Goal: Information Seeking & Learning: Learn about a topic

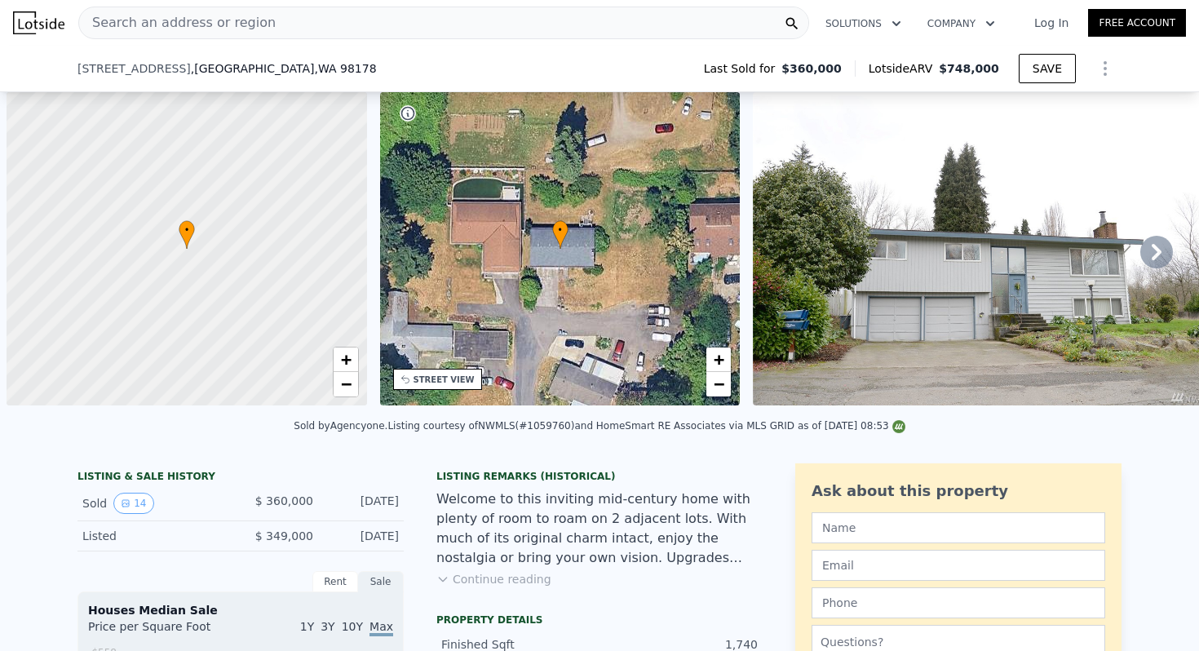
scroll to position [0, 1553]
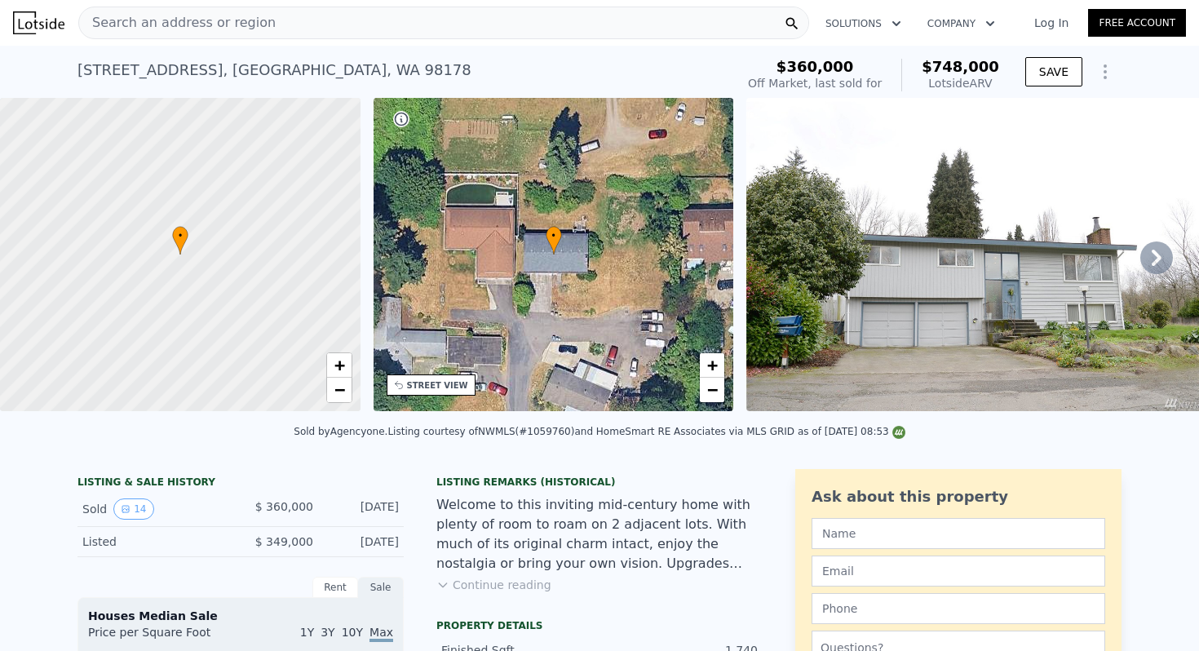
type input "$ 732,000"
type input "$ 293,755"
click at [232, 20] on span "Search an address or region" at bounding box center [177, 23] width 197 height 20
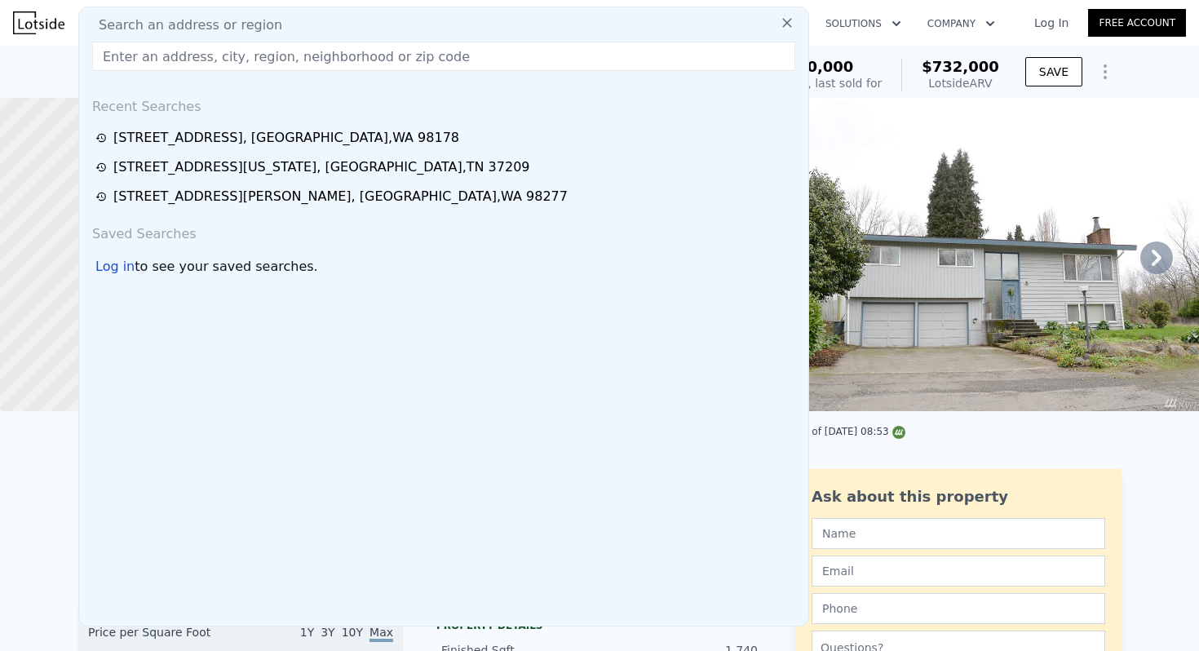
click at [207, 60] on input "text" at bounding box center [443, 56] width 703 height 29
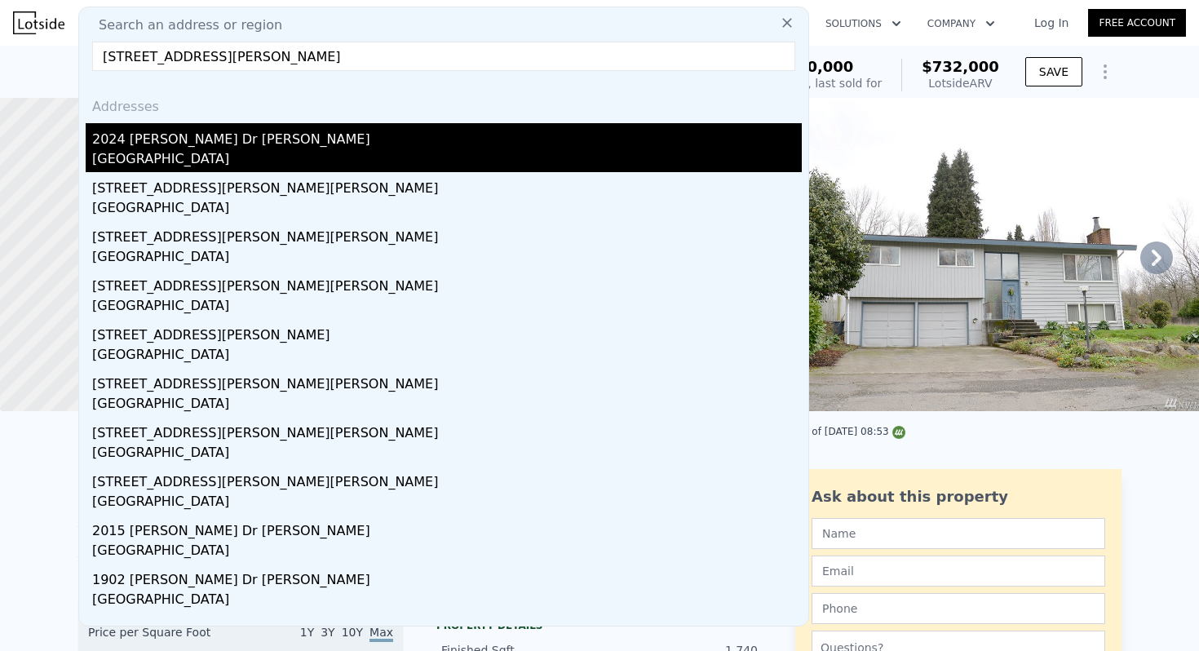
type input "[STREET_ADDRESS][PERSON_NAME]"
click at [217, 159] on div "[GEOGRAPHIC_DATA]" at bounding box center [446, 160] width 709 height 23
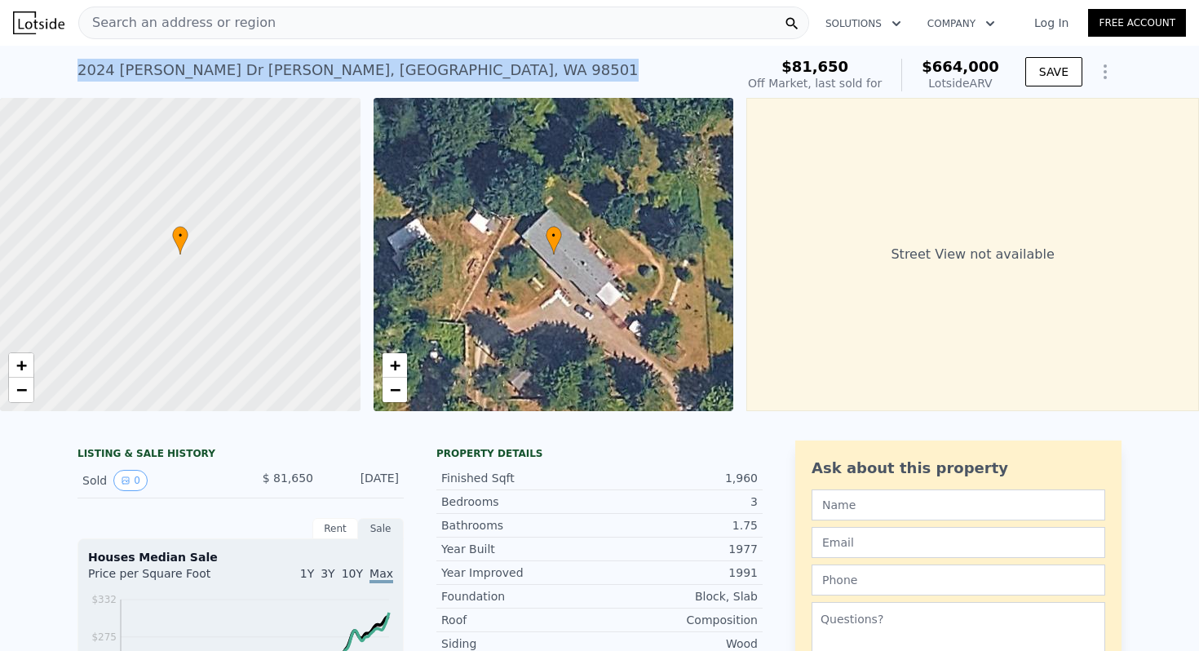
drag, startPoint x: 338, startPoint y: 68, endPoint x: 73, endPoint y: 68, distance: 265.0
click at [73, 68] on div "[STREET_ADDRESS][PERSON_NAME] Sold [DATE] for $81,650 (~ARV $664k ) $81,650 Off…" at bounding box center [599, 72] width 1199 height 52
copy div "[STREET_ADDRESS][PERSON_NAME]"
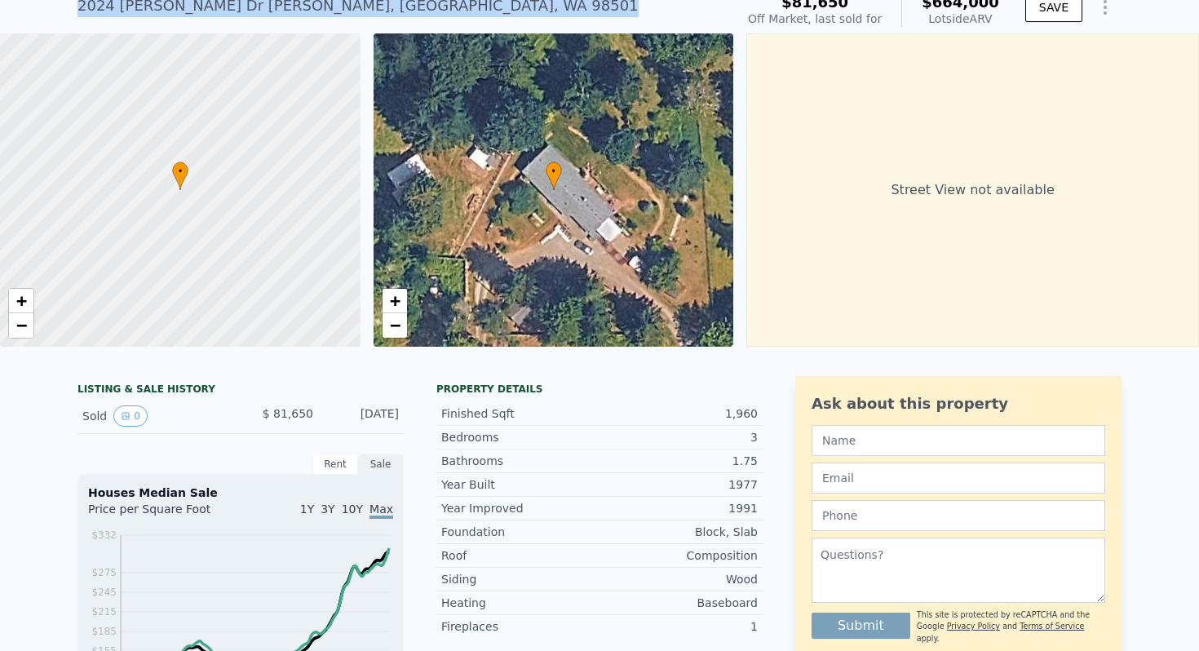
scroll to position [67, 0]
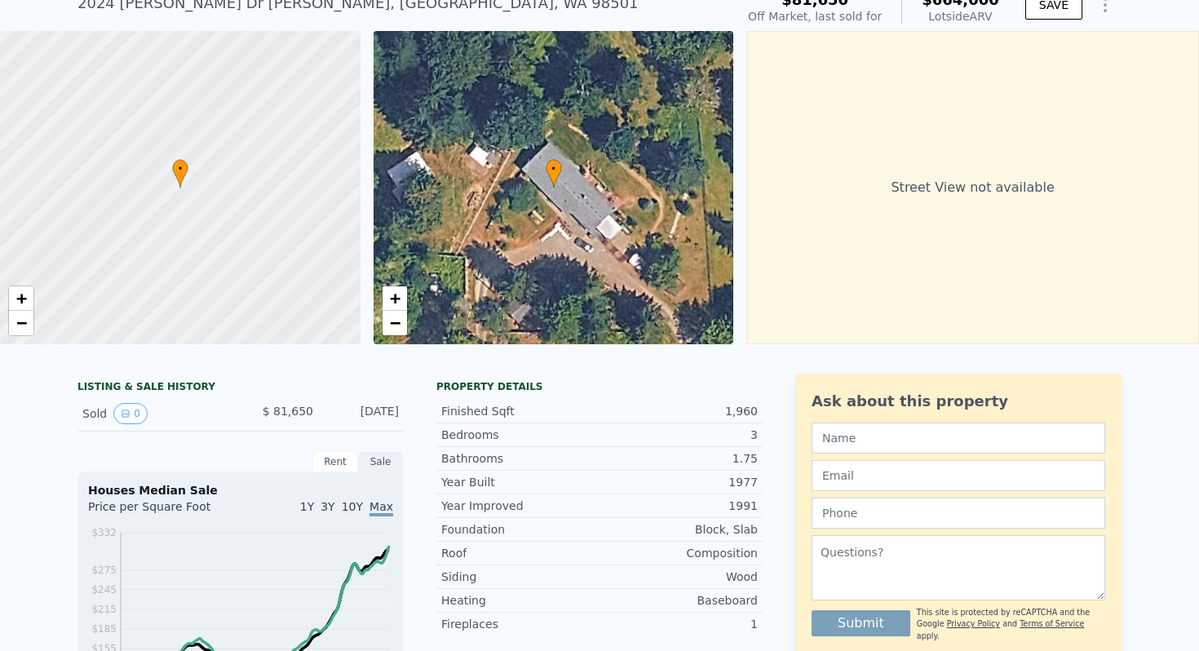
drag, startPoint x: 736, startPoint y: 406, endPoint x: 745, endPoint y: 406, distance: 9.0
click at [745, 406] on div "1,960" at bounding box center [678, 411] width 158 height 16
